Goal: Use online tool/utility: Utilize a website feature to perform a specific function

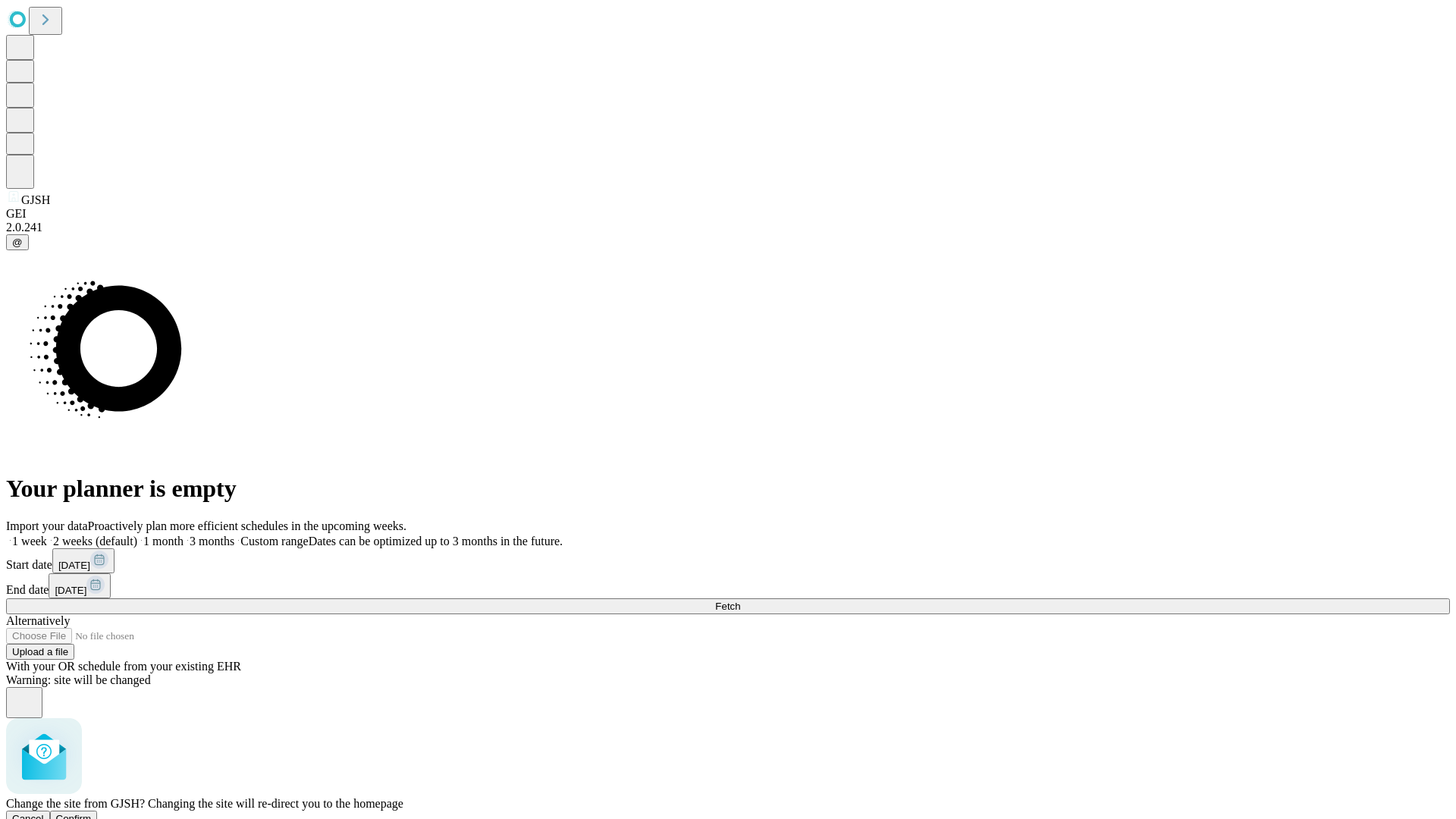
click at [92, 813] on span "Confirm" at bounding box center [74, 818] width 35 height 12
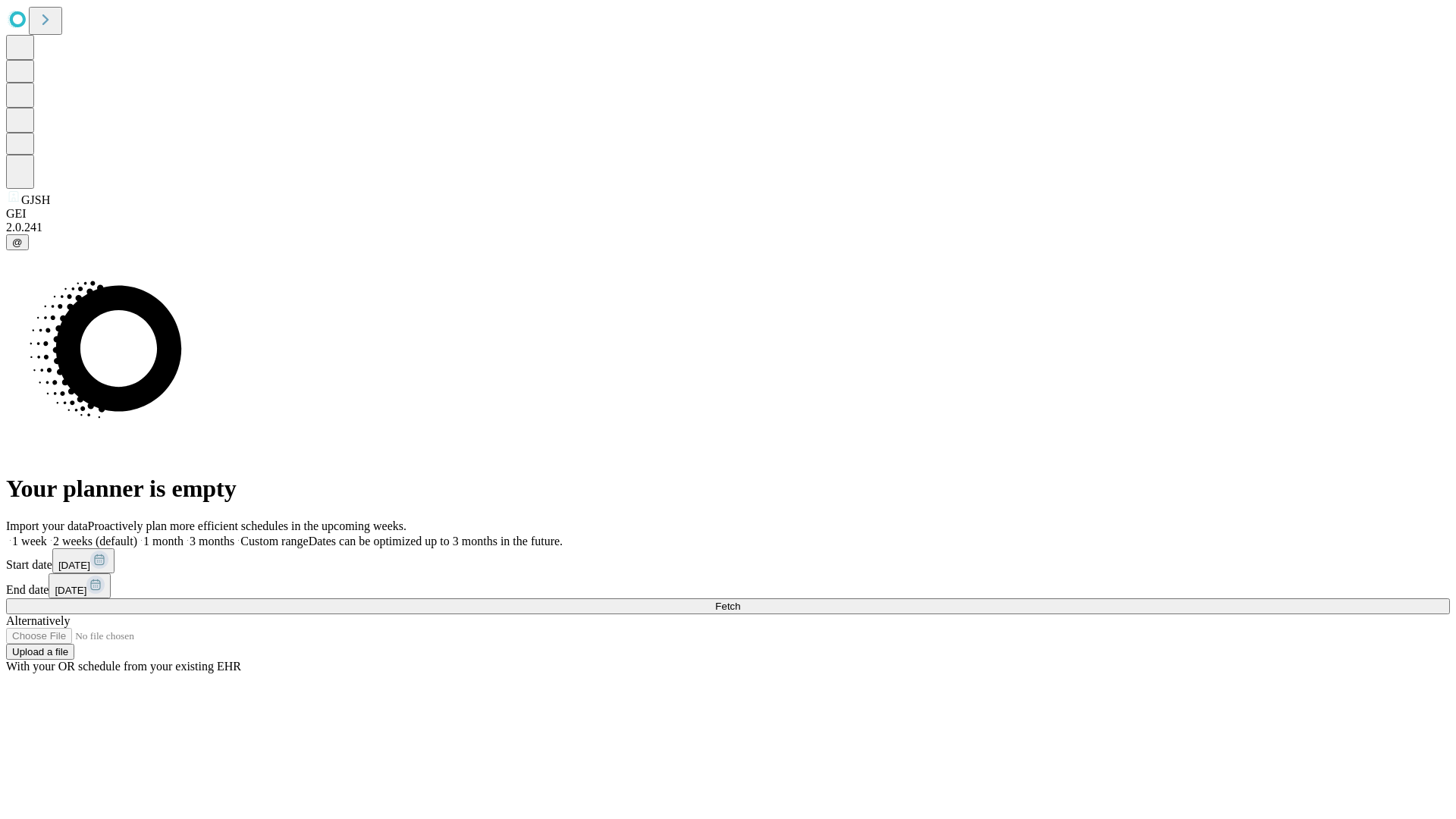
click at [183, 535] on label "1 month" at bounding box center [160, 541] width 46 height 13
click at [740, 600] on span "Fetch" at bounding box center [728, 606] width 25 height 12
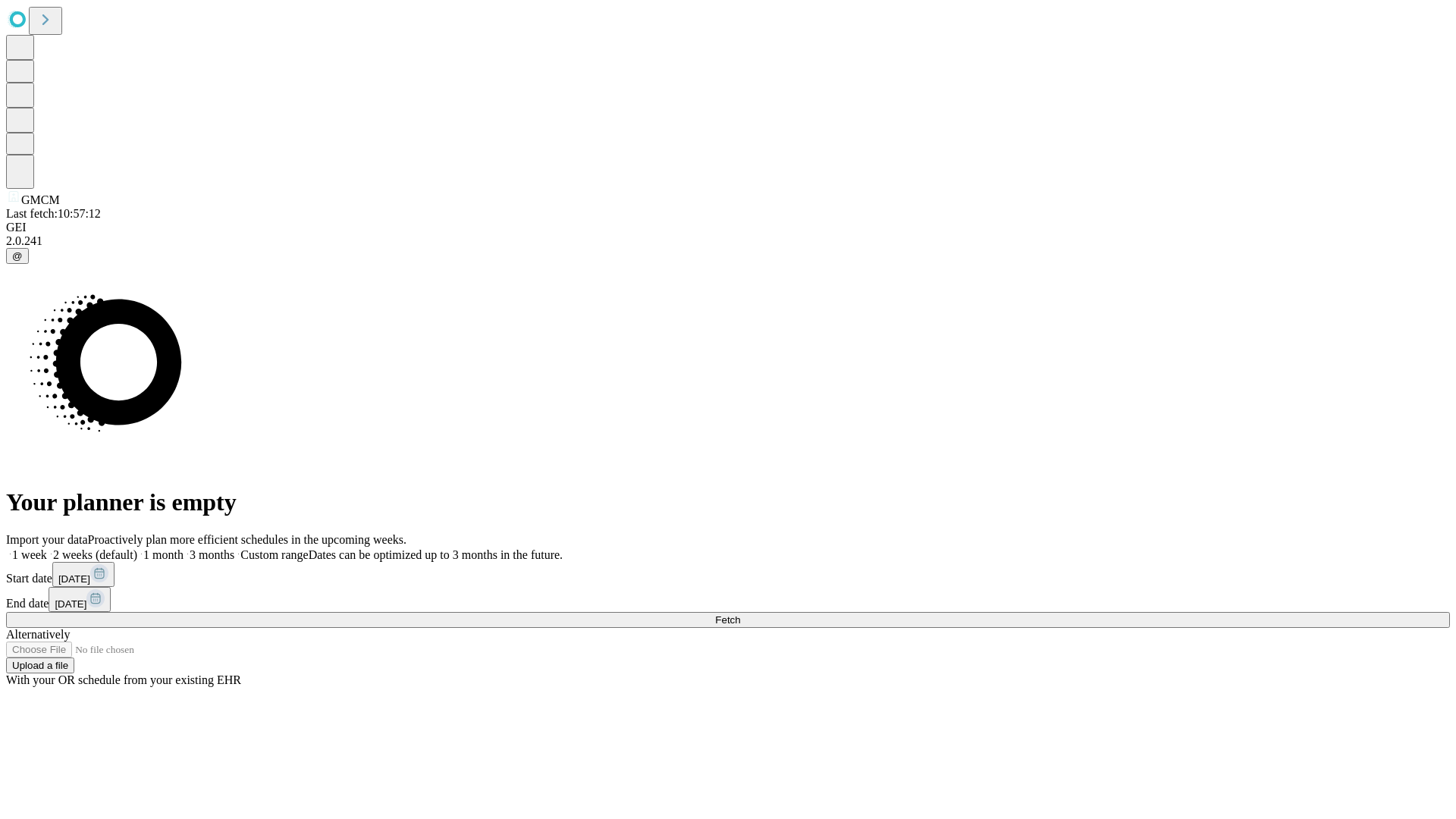
click at [183, 548] on label "1 month" at bounding box center [160, 554] width 46 height 13
click at [740, 614] on span "Fetch" at bounding box center [728, 619] width 25 height 12
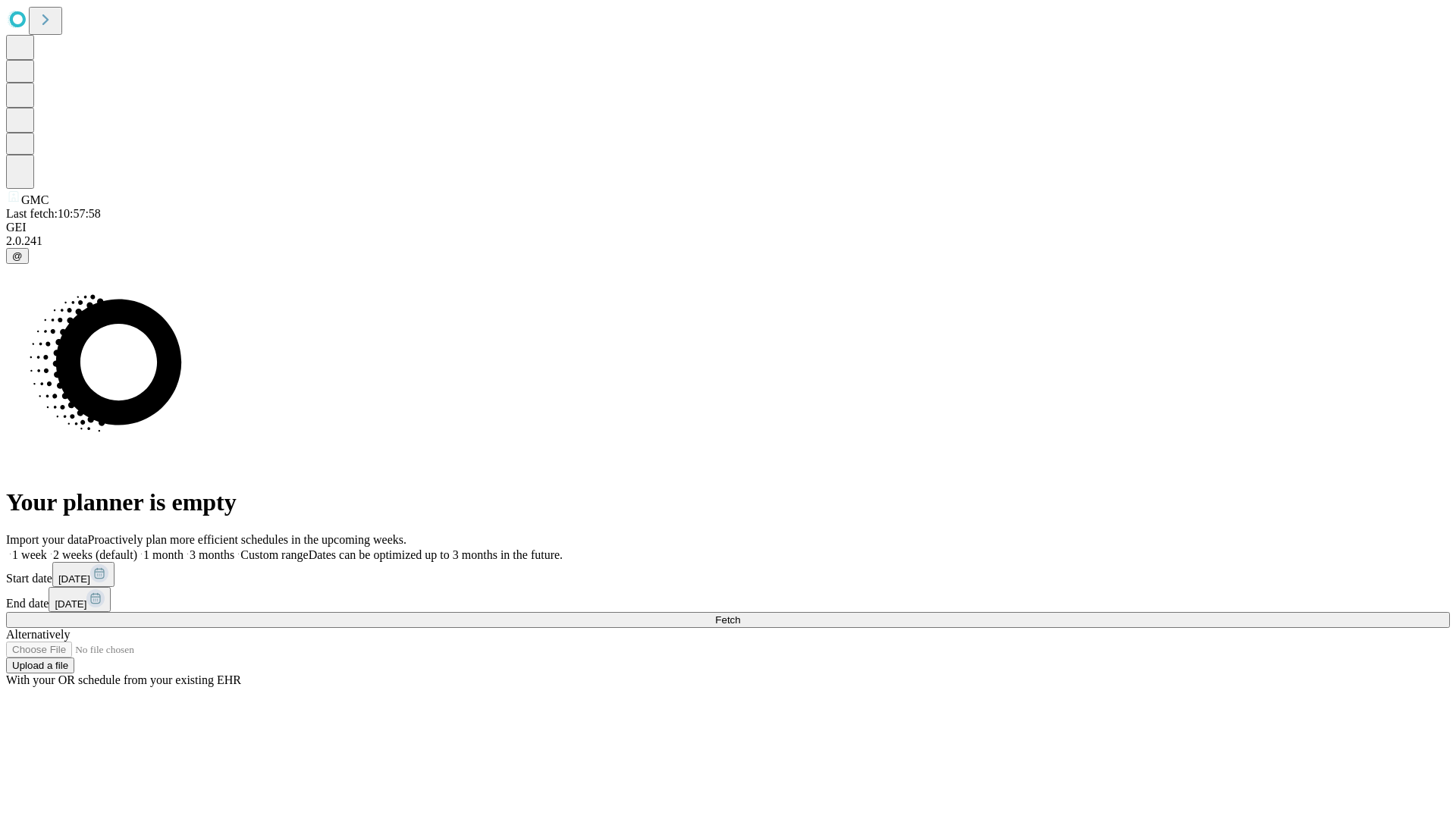
click at [740, 614] on span "Fetch" at bounding box center [728, 619] width 25 height 12
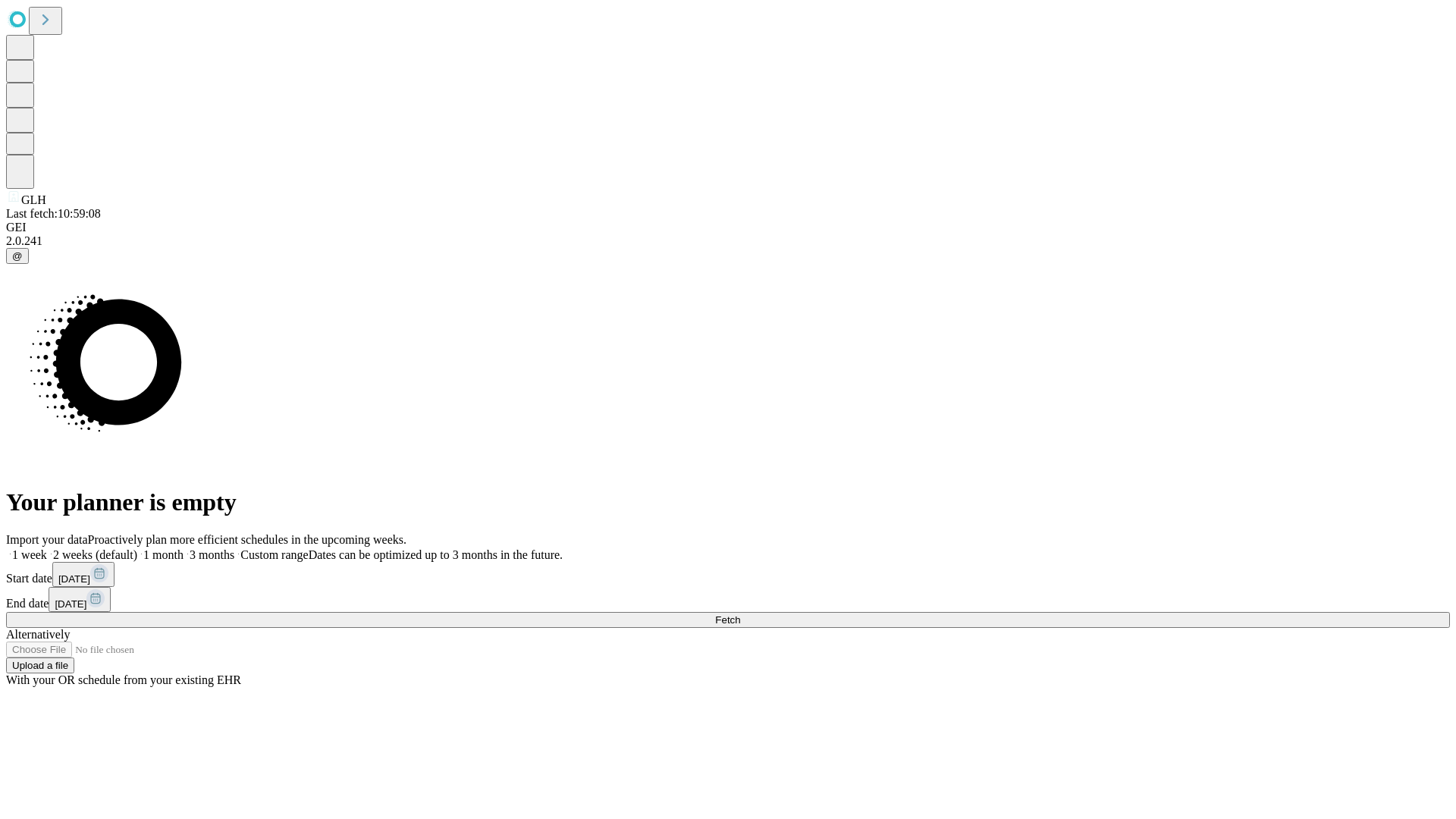
click at [183, 548] on label "1 month" at bounding box center [160, 554] width 46 height 13
click at [740, 614] on span "Fetch" at bounding box center [728, 619] width 25 height 12
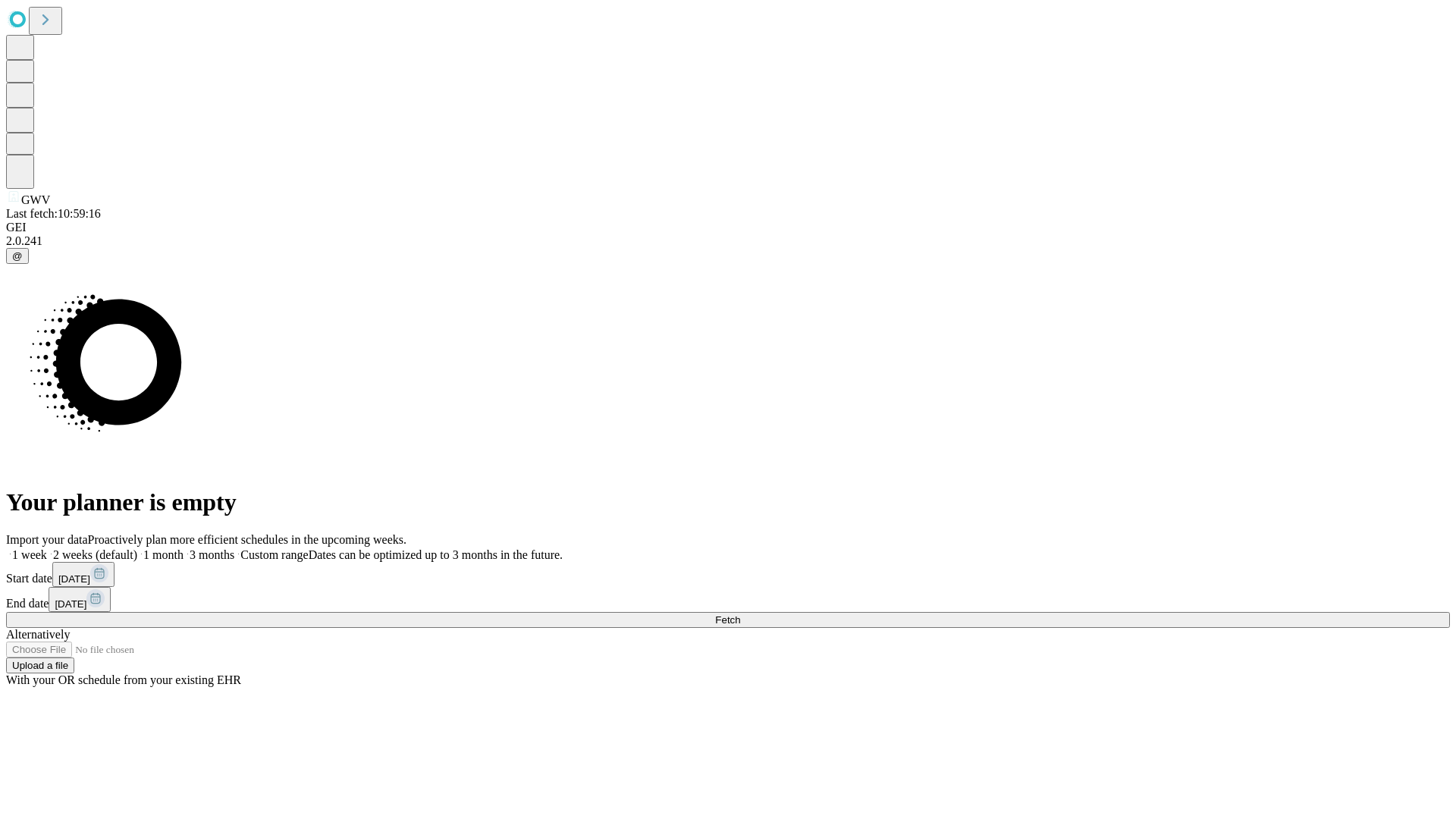
click at [740, 614] on span "Fetch" at bounding box center [728, 619] width 25 height 12
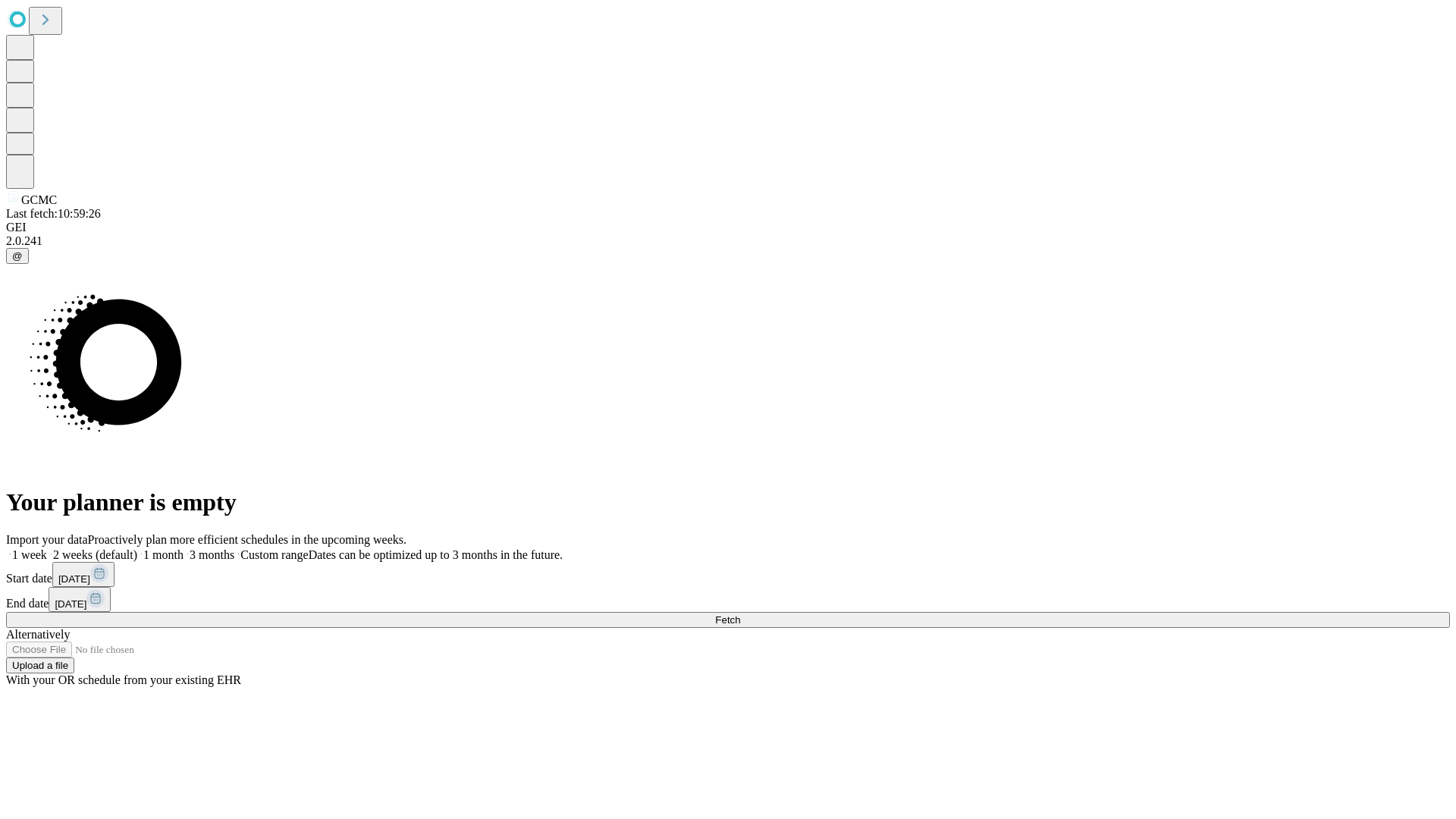
click at [183, 548] on label "1 month" at bounding box center [160, 554] width 46 height 13
click at [740, 614] on span "Fetch" at bounding box center [728, 619] width 25 height 12
click at [183, 548] on label "1 month" at bounding box center [160, 554] width 46 height 13
click at [740, 614] on span "Fetch" at bounding box center [728, 619] width 25 height 12
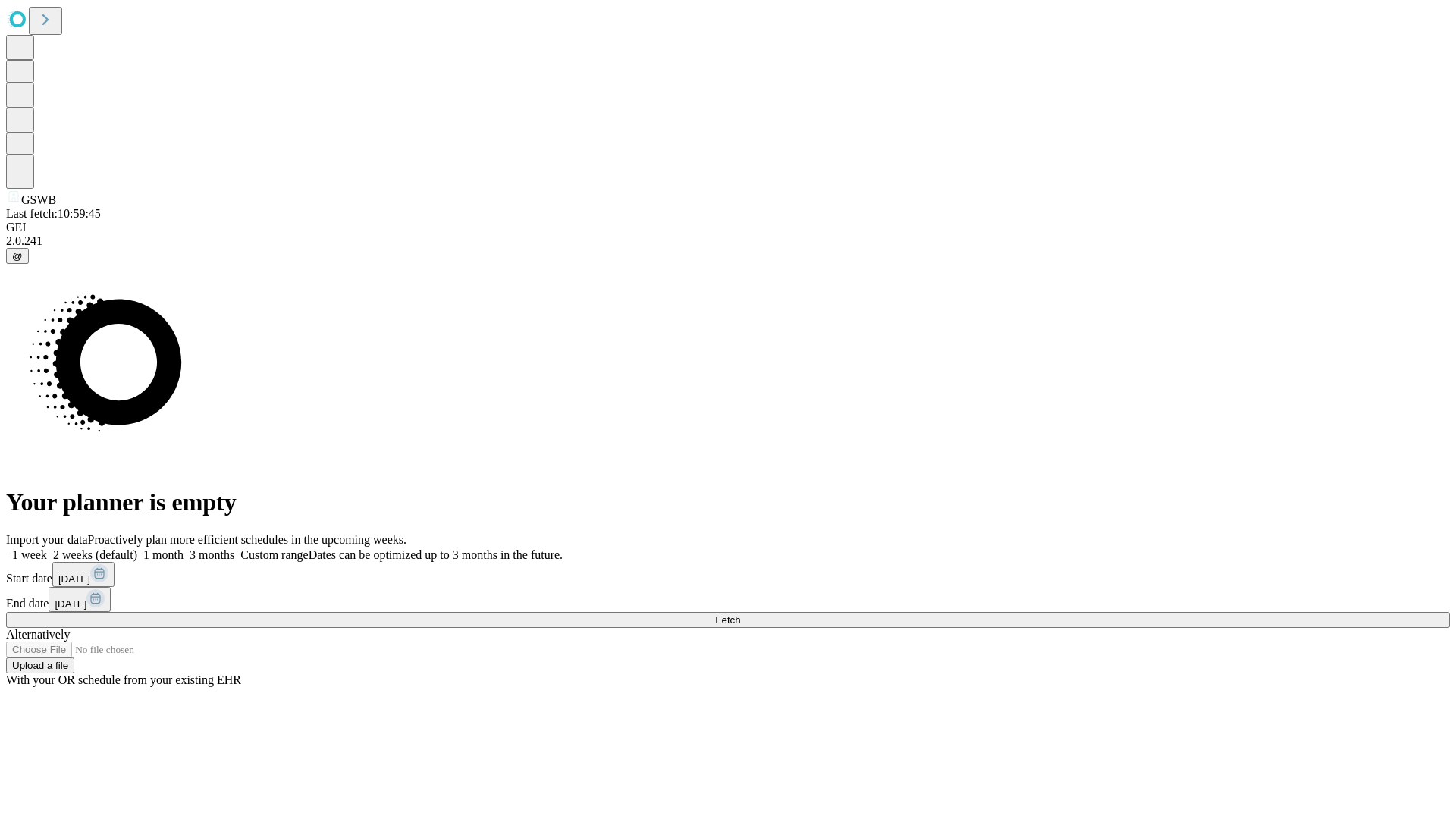
click at [183, 548] on label "1 month" at bounding box center [160, 554] width 46 height 13
click at [740, 614] on span "Fetch" at bounding box center [728, 619] width 25 height 12
